Goal: Task Accomplishment & Management: Use online tool/utility

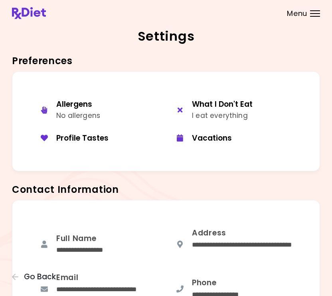
scroll to position [644, 0]
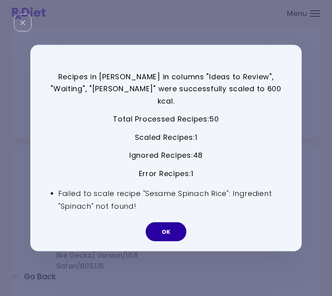
click at [160, 223] on button "OK" at bounding box center [166, 232] width 41 height 19
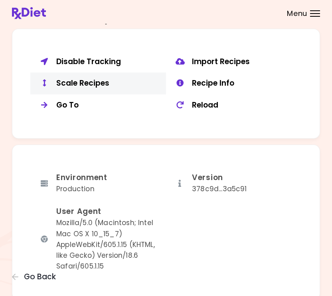
click at [112, 79] on div "Scale Recipes" at bounding box center [108, 84] width 104 height 10
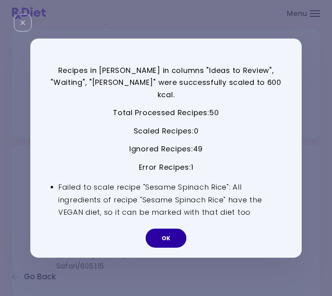
click at [160, 232] on button "OK" at bounding box center [166, 238] width 41 height 19
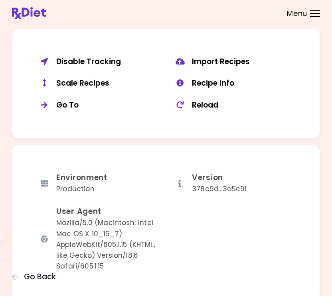
click at [94, 79] on div "Scale Recipes" at bounding box center [108, 84] width 104 height 10
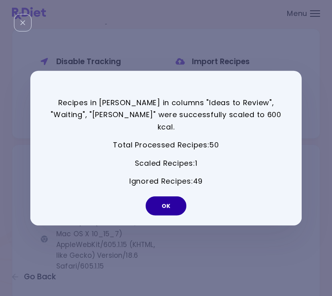
click at [165, 202] on button "OK" at bounding box center [166, 206] width 41 height 19
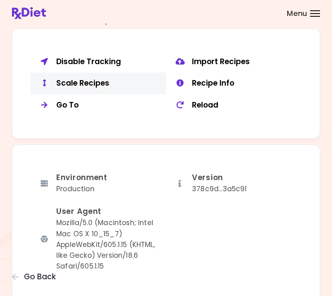
click at [94, 82] on div "Scale Recipes" at bounding box center [108, 84] width 104 height 10
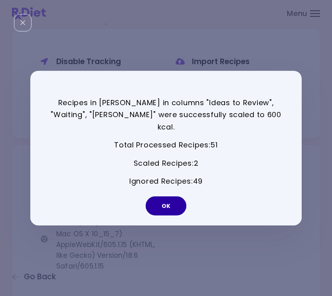
click at [164, 200] on button "OK" at bounding box center [166, 206] width 41 height 19
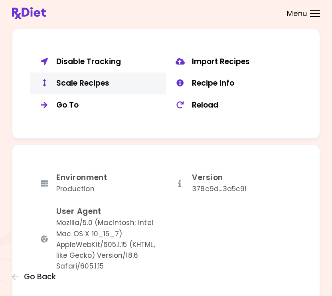
click at [67, 84] on button "Scale Recipes" at bounding box center [98, 84] width 136 height 22
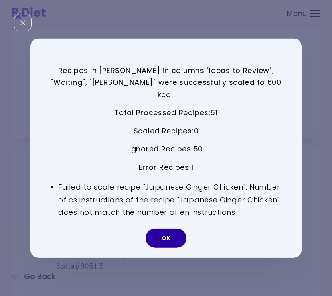
click at [166, 230] on button "OK" at bounding box center [166, 238] width 41 height 19
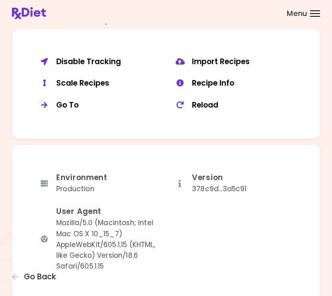
click at [79, 79] on div "Scale Recipes" at bounding box center [108, 84] width 104 height 10
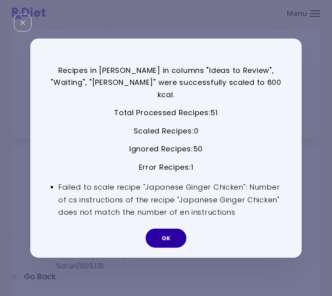
click at [166, 234] on button "OK" at bounding box center [166, 238] width 41 height 19
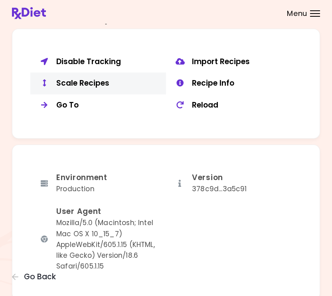
click at [100, 79] on div "Scale Recipes" at bounding box center [108, 84] width 104 height 10
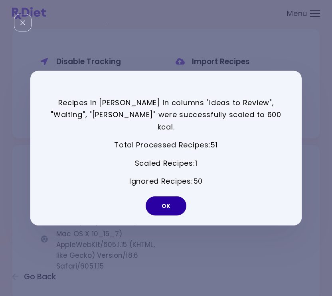
click at [166, 202] on button "OK" at bounding box center [166, 206] width 41 height 19
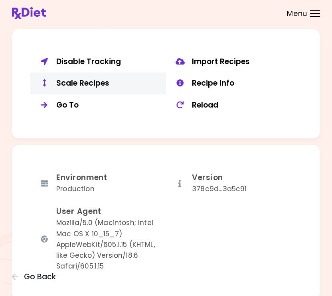
click at [84, 83] on div "Scale Recipes" at bounding box center [108, 84] width 104 height 10
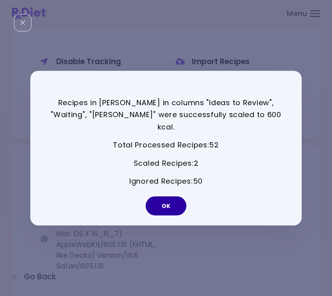
click at [168, 199] on button "OK" at bounding box center [166, 206] width 41 height 19
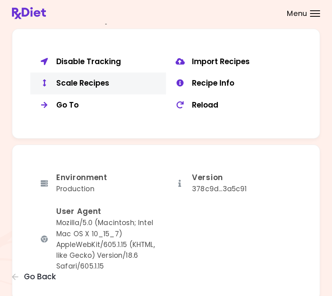
click at [91, 79] on div "Scale Recipes" at bounding box center [108, 84] width 104 height 10
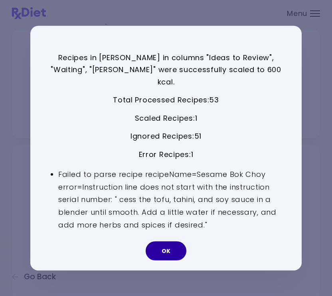
click at [169, 242] on button "OK" at bounding box center [166, 251] width 41 height 19
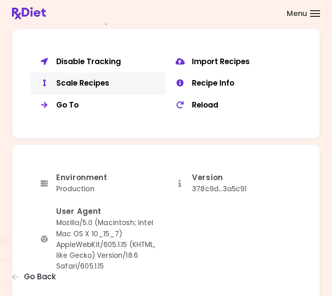
click at [104, 79] on div "Scale Recipes" at bounding box center [108, 84] width 104 height 10
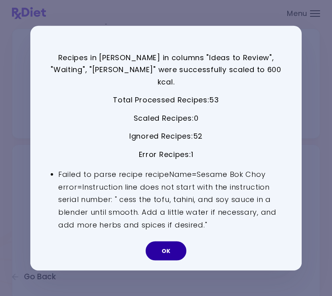
click at [175, 245] on button "OK" at bounding box center [166, 251] width 41 height 19
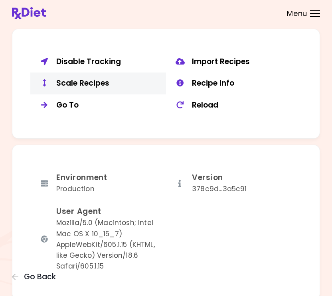
click at [81, 79] on div "Scale Recipes" at bounding box center [108, 84] width 104 height 10
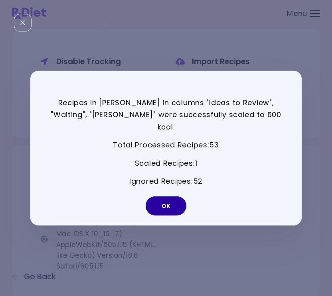
click at [169, 200] on button "OK" at bounding box center [166, 206] width 41 height 19
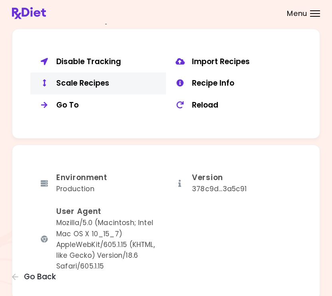
click at [87, 81] on div "Scale Recipes" at bounding box center [108, 84] width 104 height 10
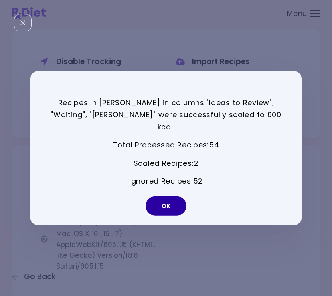
click at [166, 197] on button "OK" at bounding box center [166, 206] width 41 height 19
